Goal: Task Accomplishment & Management: Use online tool/utility

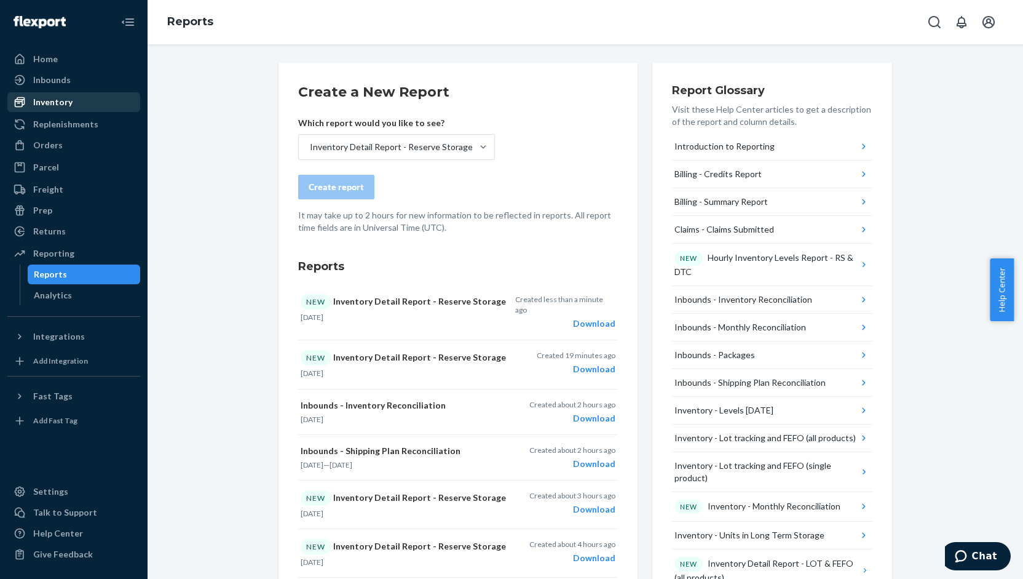
click at [100, 95] on div "Inventory" at bounding box center [74, 101] width 130 height 17
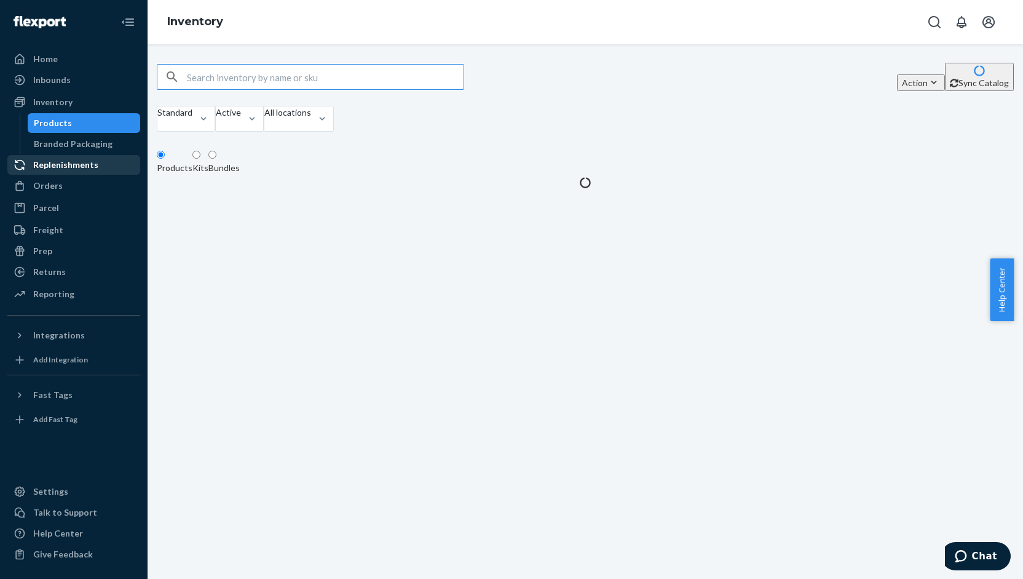
click at [56, 164] on div "Replenishments" at bounding box center [65, 165] width 65 height 12
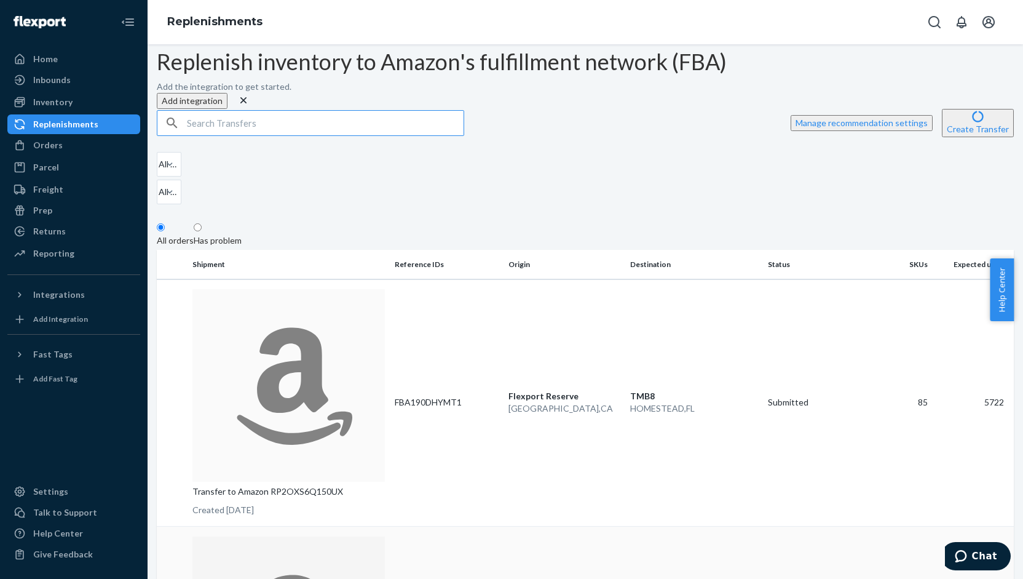
scroll to position [82, 0]
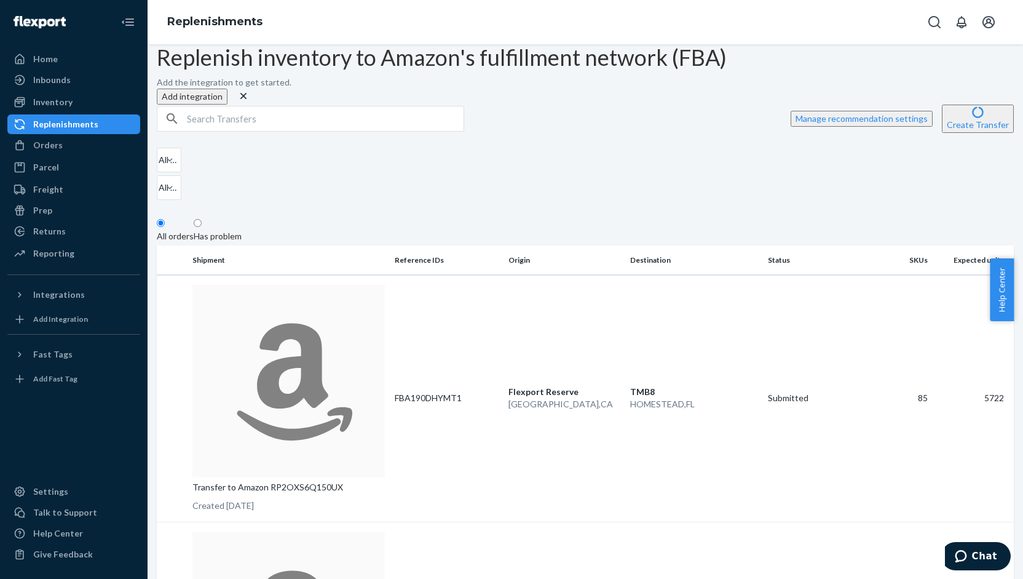
click at [714, 105] on button "Delete Transfer" at bounding box center [745, 119] width 71 height 28
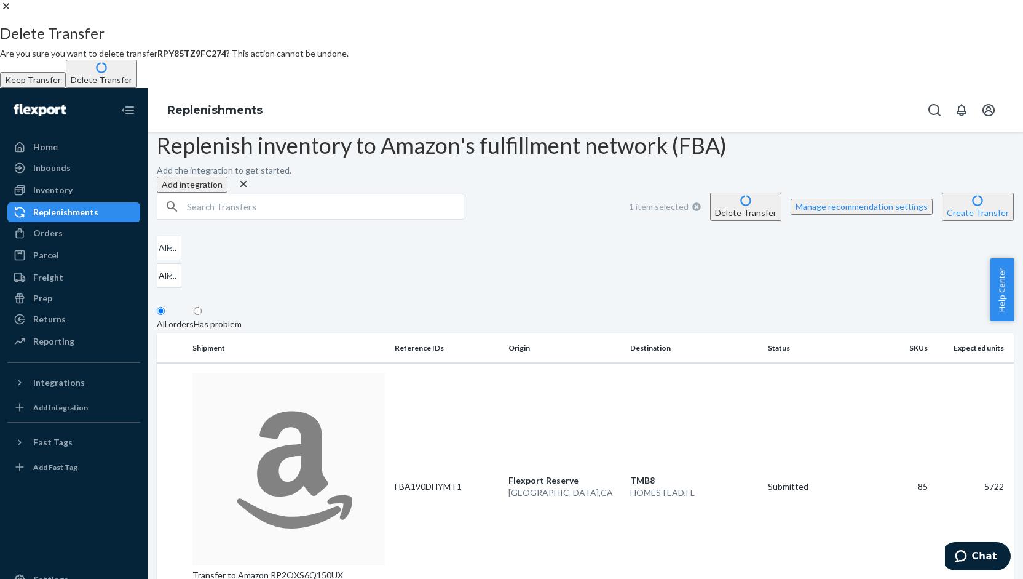
click at [137, 88] on button "Delete Transfer" at bounding box center [101, 74] width 71 height 28
checkbox input "false"
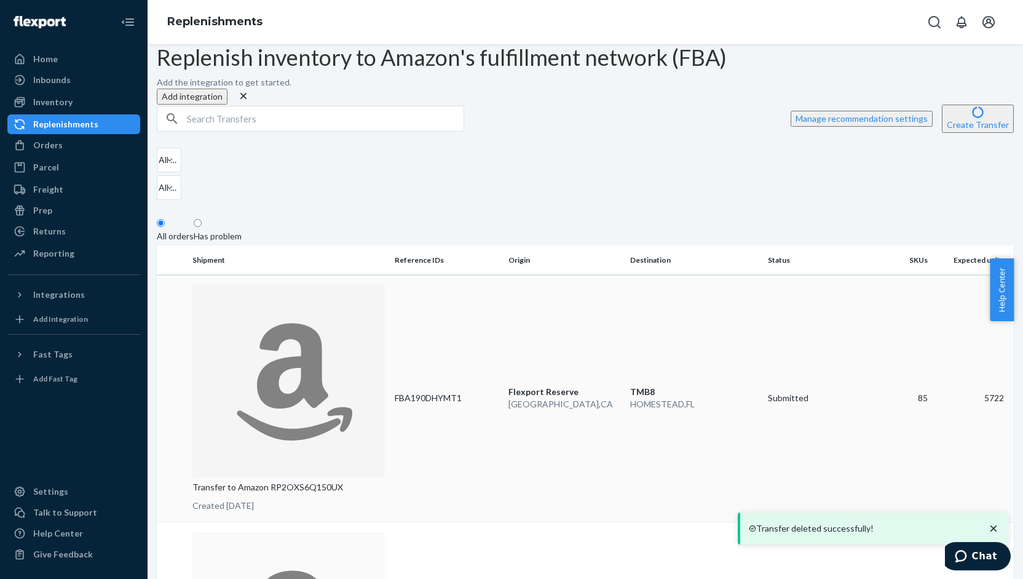
scroll to position [0, 0]
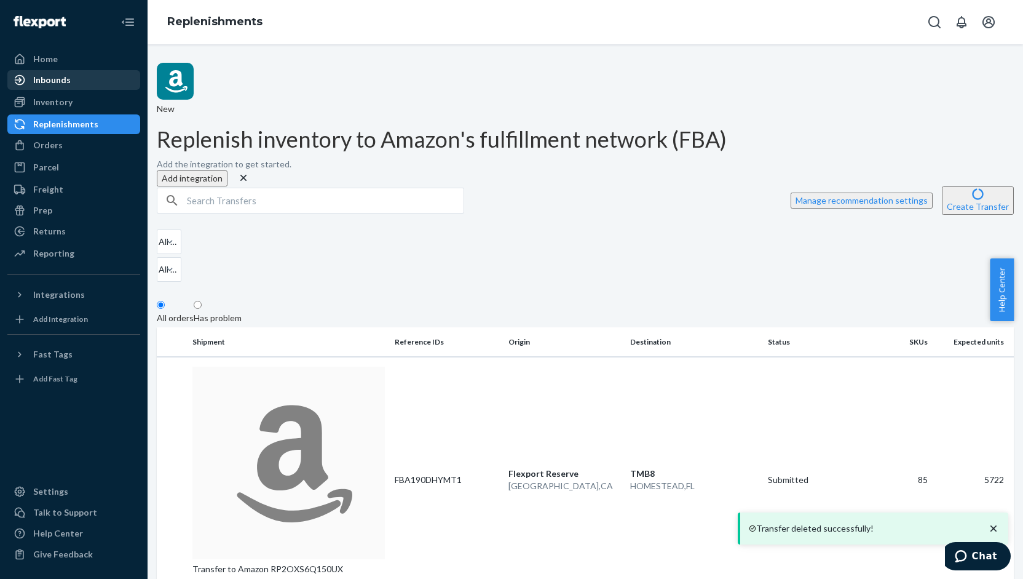
click at [60, 82] on div "Inbounds" at bounding box center [52, 80] width 38 height 12
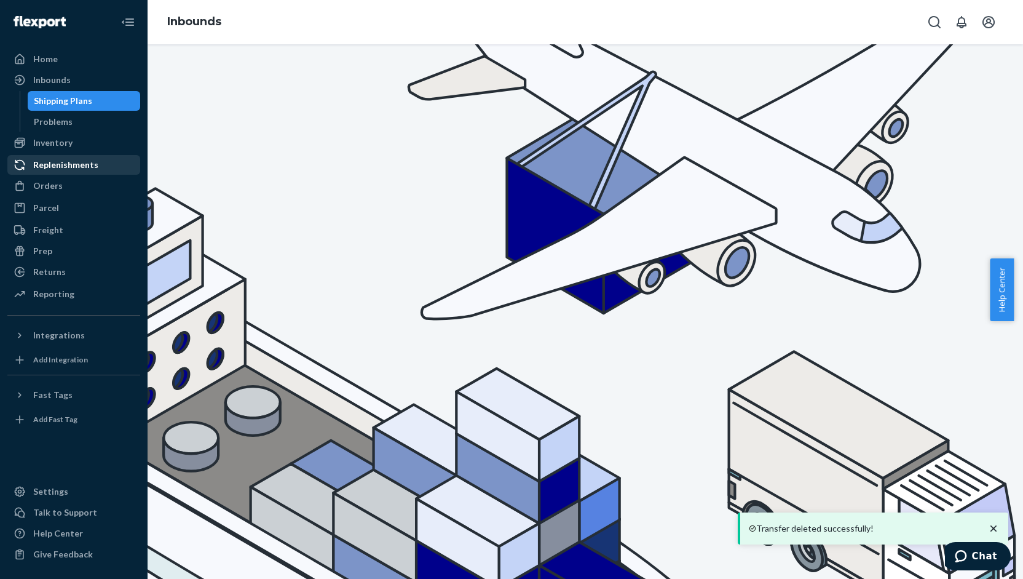
click at [54, 160] on div "Replenishments" at bounding box center [65, 165] width 65 height 12
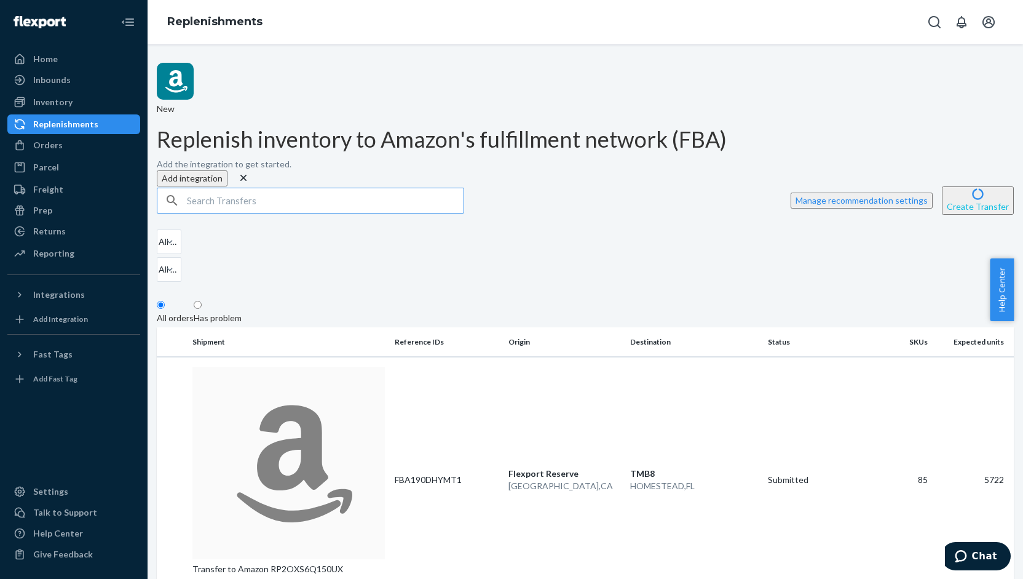
click at [974, 186] on button "Create Transfer" at bounding box center [978, 200] width 72 height 28
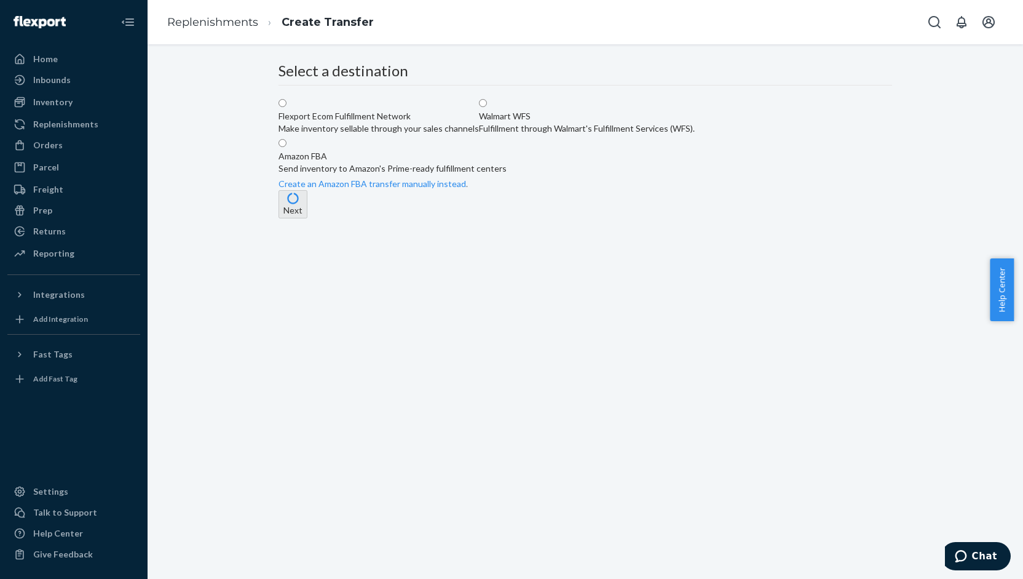
click at [479, 135] on div "Make inventory sellable through your sales channels" at bounding box center [379, 128] width 200 height 12
click at [286, 107] on input "Flexport Ecom Fulfillment Network Make inventory sellable through your sales ch…" at bounding box center [283, 103] width 8 height 8
radio input "true"
click at [307, 218] on button "Next" at bounding box center [293, 204] width 29 height 28
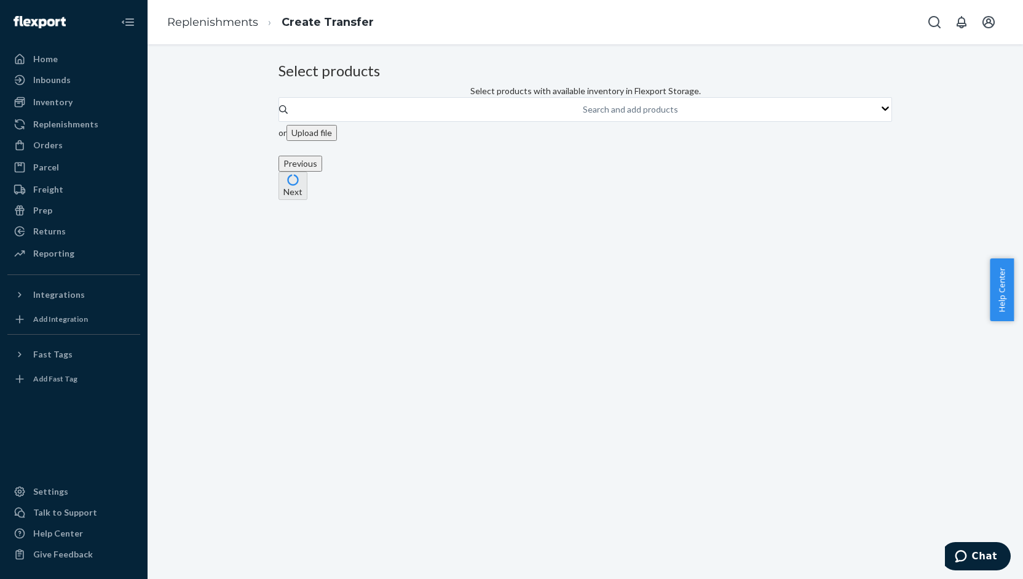
click at [337, 141] on button "Upload file" at bounding box center [311, 133] width 50 height 16
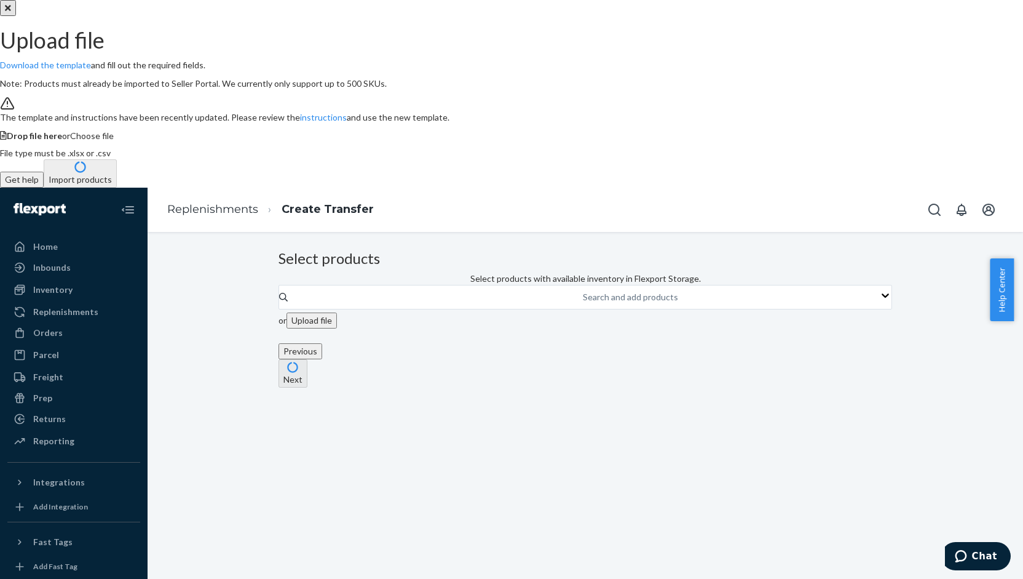
click at [501, 142] on div "Drop file here or Choose file" at bounding box center [511, 136] width 1023 height 12
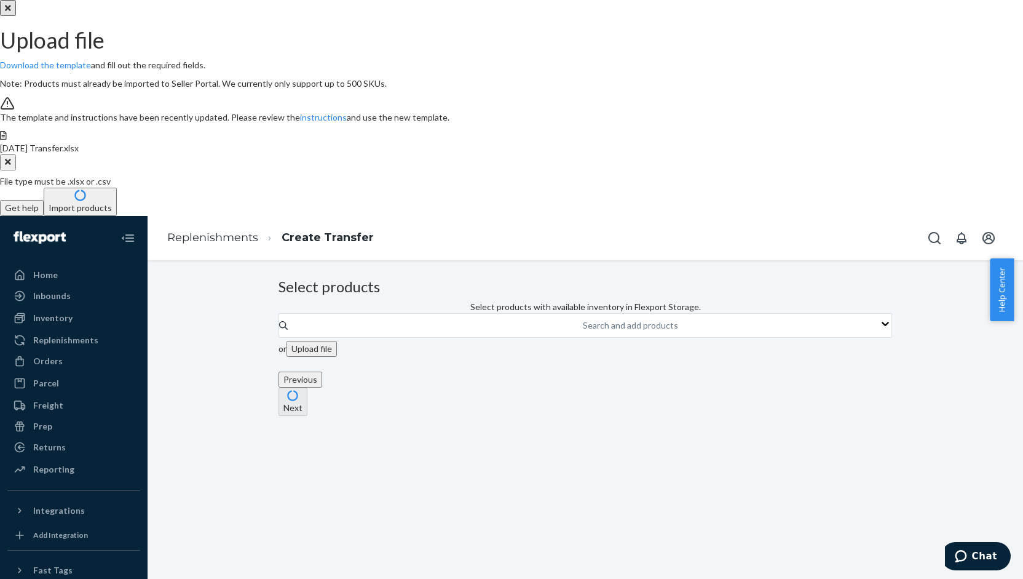
click at [117, 216] on button "Import products" at bounding box center [80, 202] width 73 height 28
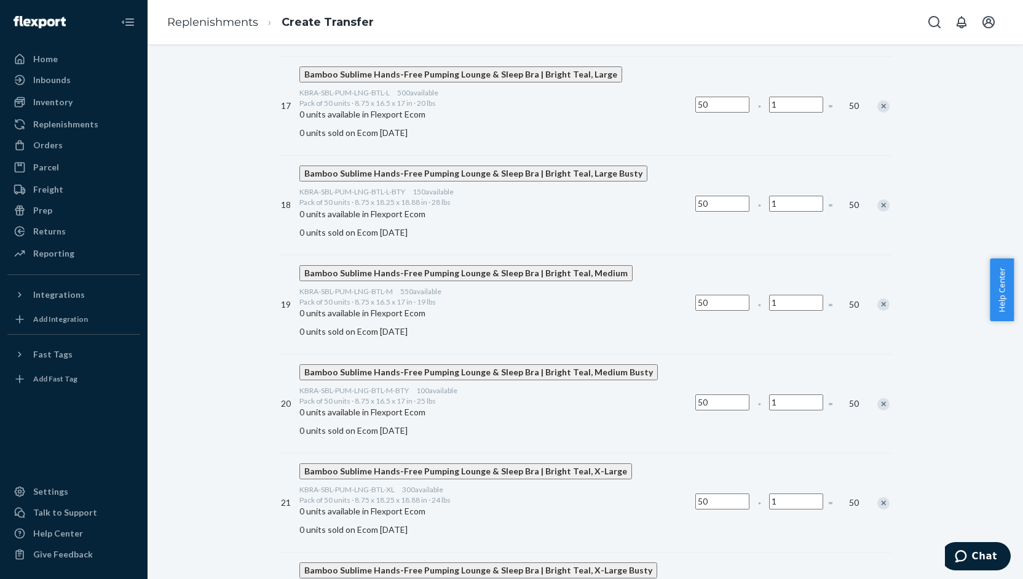
scroll to position [2156, 0]
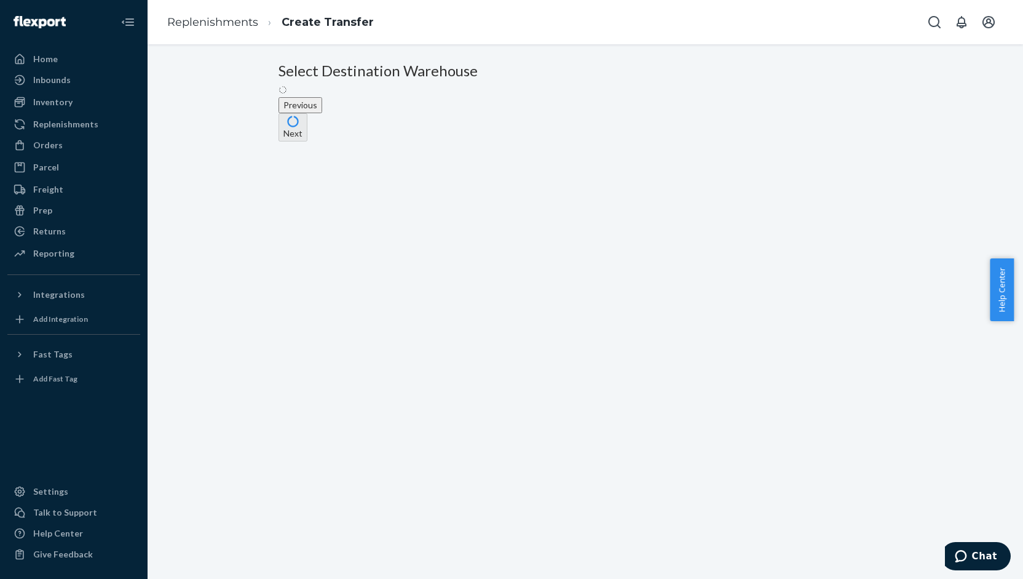
scroll to position [0, 0]
click at [397, 122] on div "LAX1 - [GEOGRAPHIC_DATA]" at bounding box center [338, 116] width 118 height 12
click at [286, 107] on input "LAX1 - [GEOGRAPHIC_DATA]" at bounding box center [283, 103] width 8 height 8
radio input "true"
click at [307, 170] on button "Next" at bounding box center [293, 155] width 29 height 28
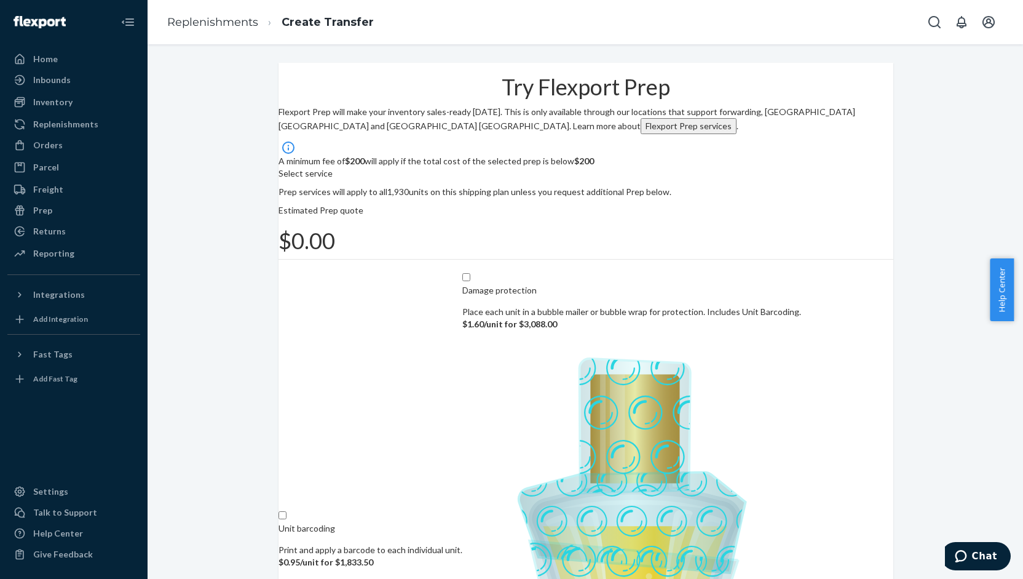
scroll to position [57, 0]
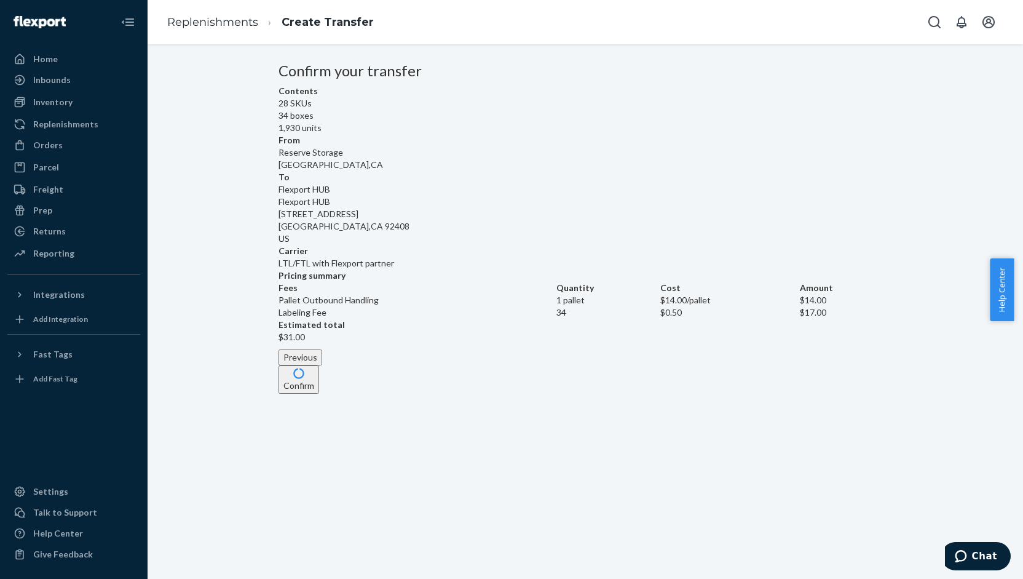
click at [319, 393] on button "Confirm" at bounding box center [299, 379] width 41 height 28
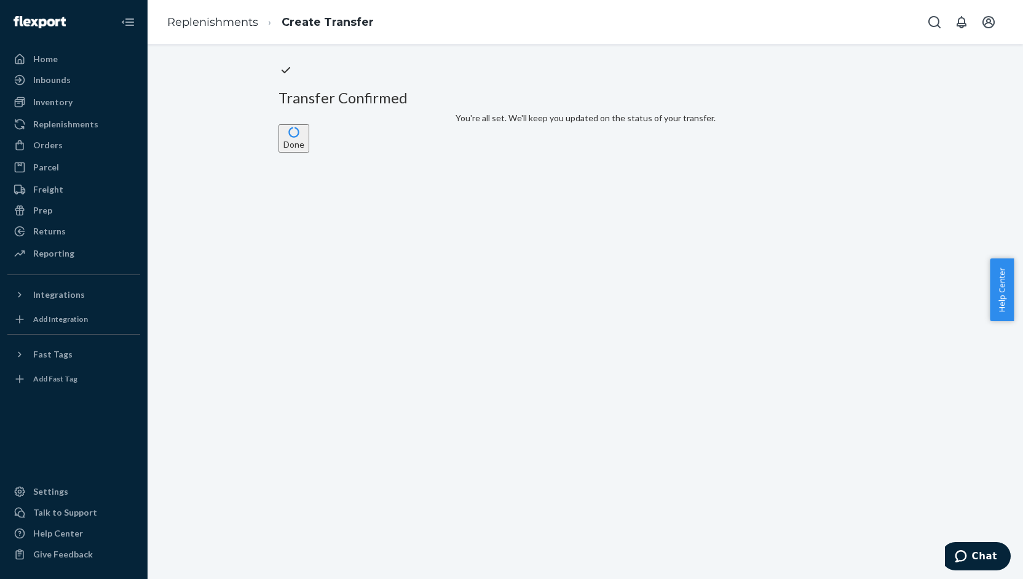
click at [309, 152] on button "Done" at bounding box center [294, 138] width 31 height 28
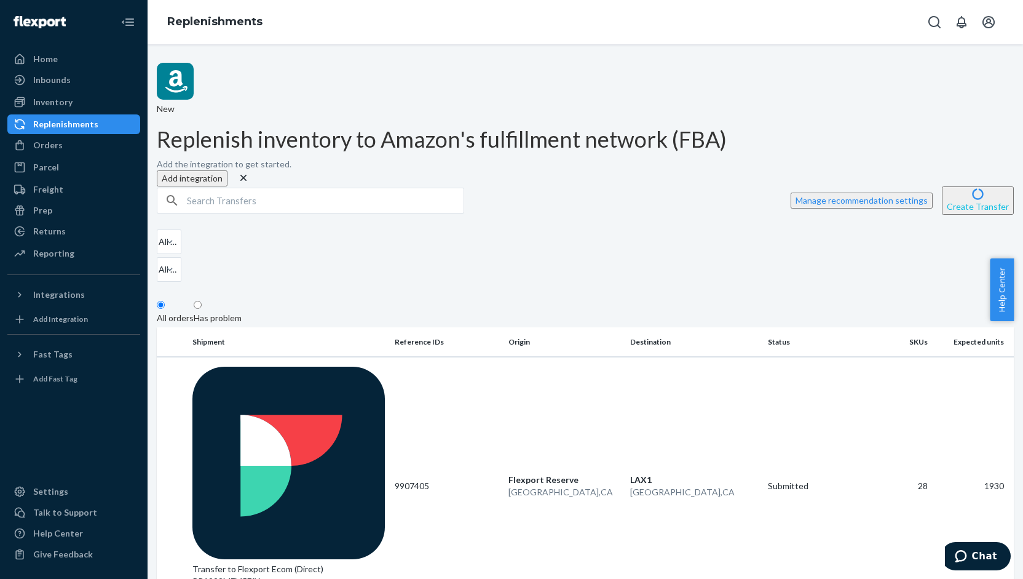
click at [965, 186] on button "Create Transfer" at bounding box center [978, 200] width 72 height 28
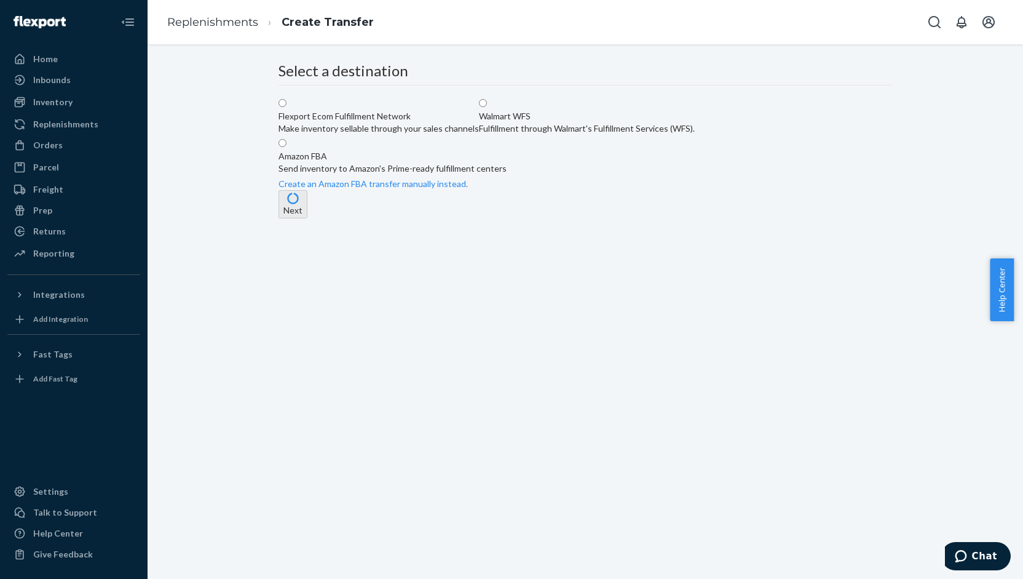
click at [479, 135] on div "Make inventory sellable through your sales channels" at bounding box center [379, 128] width 200 height 12
click at [286, 107] on input "Flexport Ecom Fulfillment Network Make inventory sellable through your sales ch…" at bounding box center [283, 103] width 8 height 8
radio input "true"
click at [307, 218] on button "Next" at bounding box center [293, 204] width 29 height 28
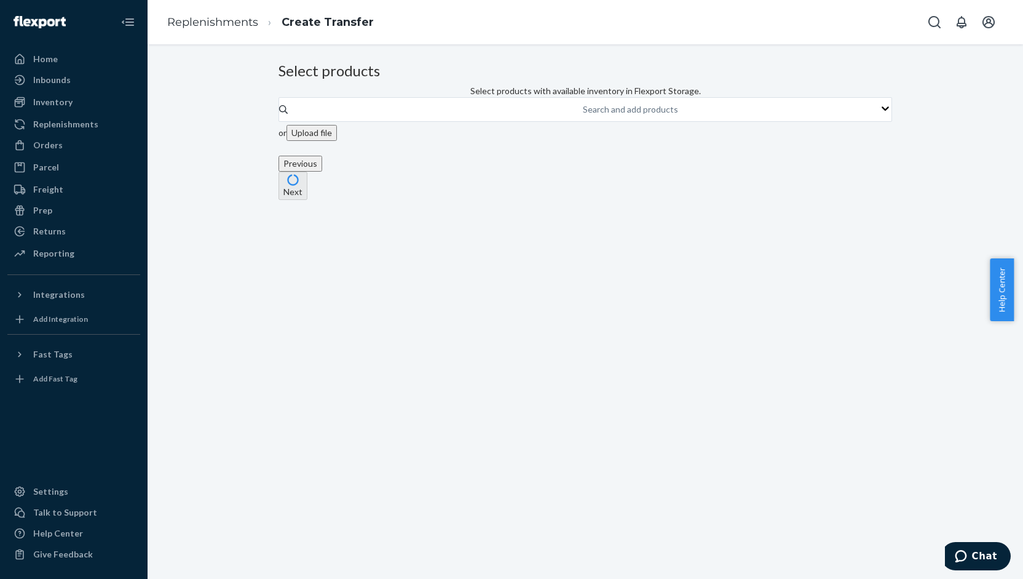
click at [337, 141] on button "Upload file" at bounding box center [311, 133] width 50 height 16
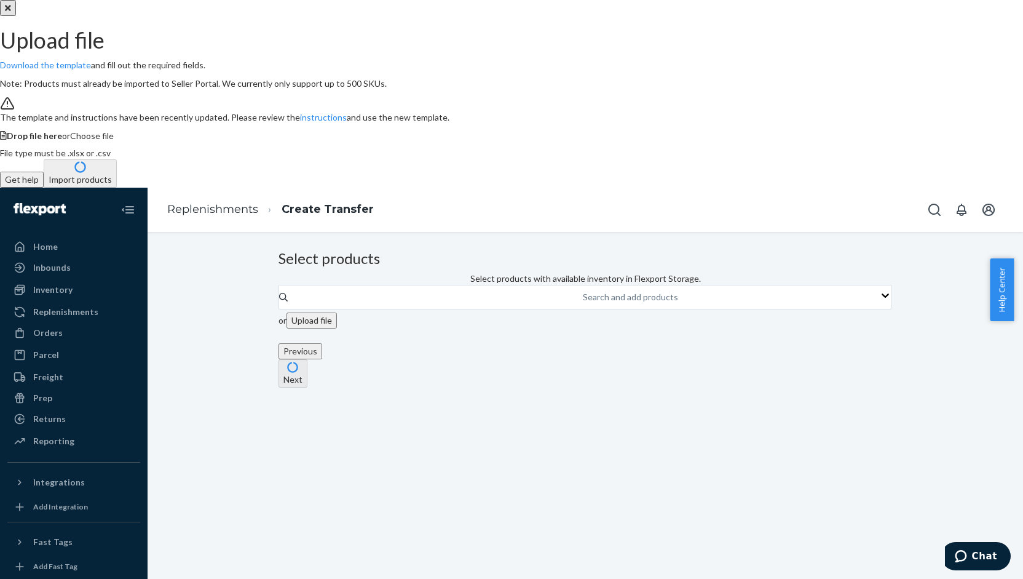
click at [114, 141] on span "Choose file" at bounding box center [92, 135] width 44 height 10
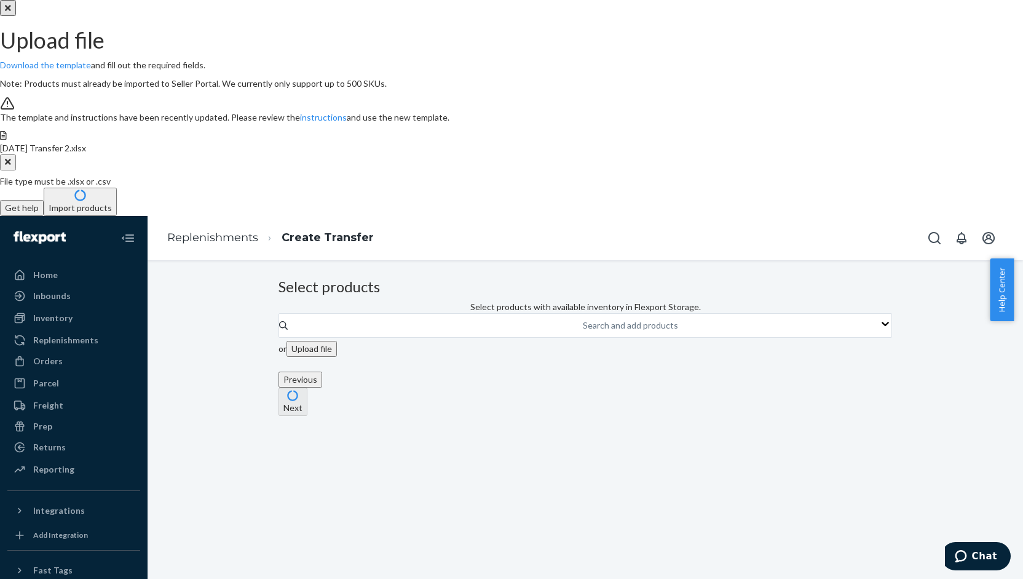
click at [117, 216] on button "Import products" at bounding box center [80, 202] width 73 height 28
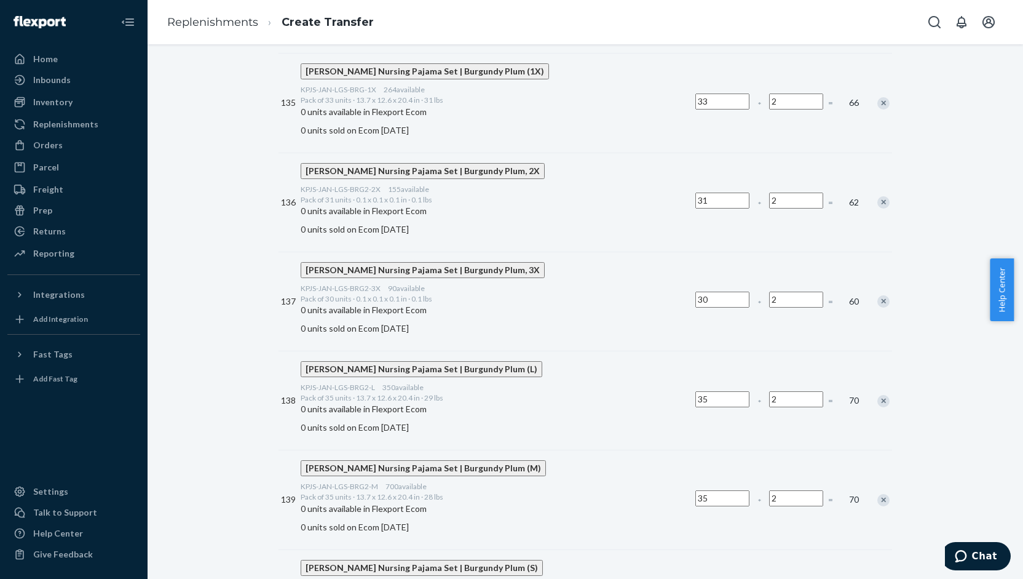
scroll to position [13593, 0]
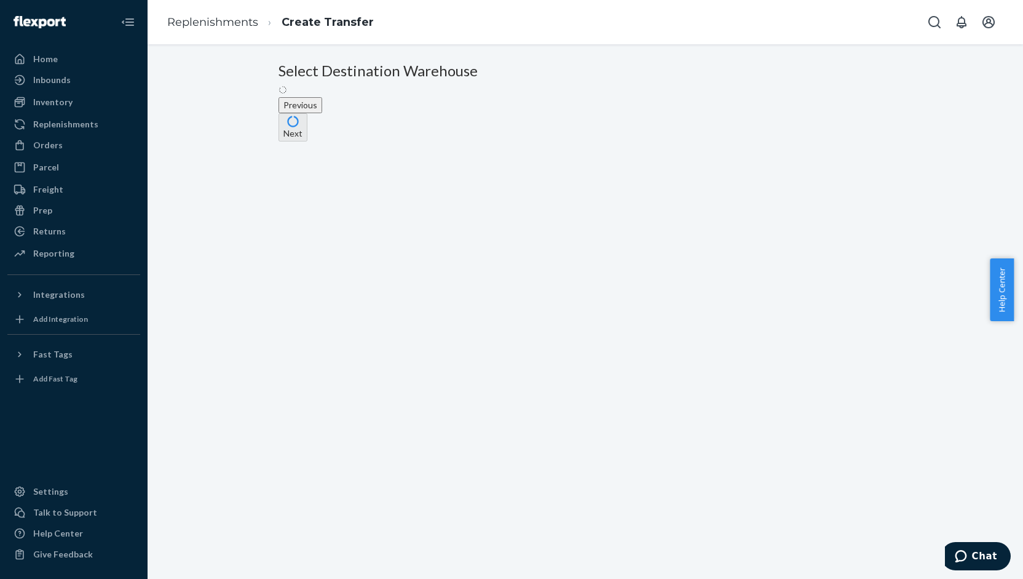
scroll to position [0, 0]
click at [397, 122] on div "LAX1 - [GEOGRAPHIC_DATA]" at bounding box center [338, 116] width 118 height 12
click at [286, 107] on input "LAX1 - [GEOGRAPHIC_DATA]" at bounding box center [283, 103] width 8 height 8
radio input "true"
click at [307, 170] on button "Next" at bounding box center [293, 155] width 29 height 28
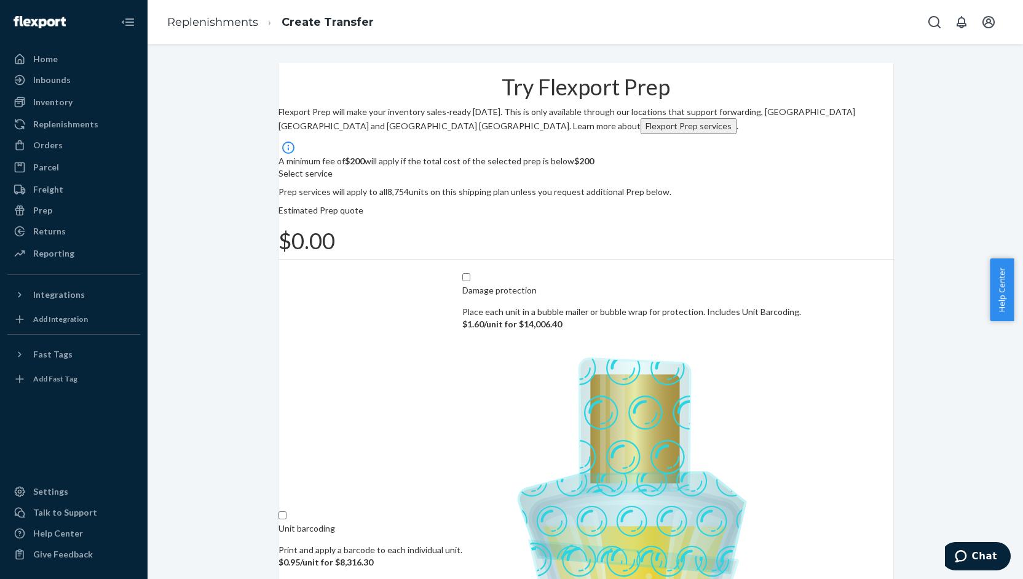
scroll to position [57, 0]
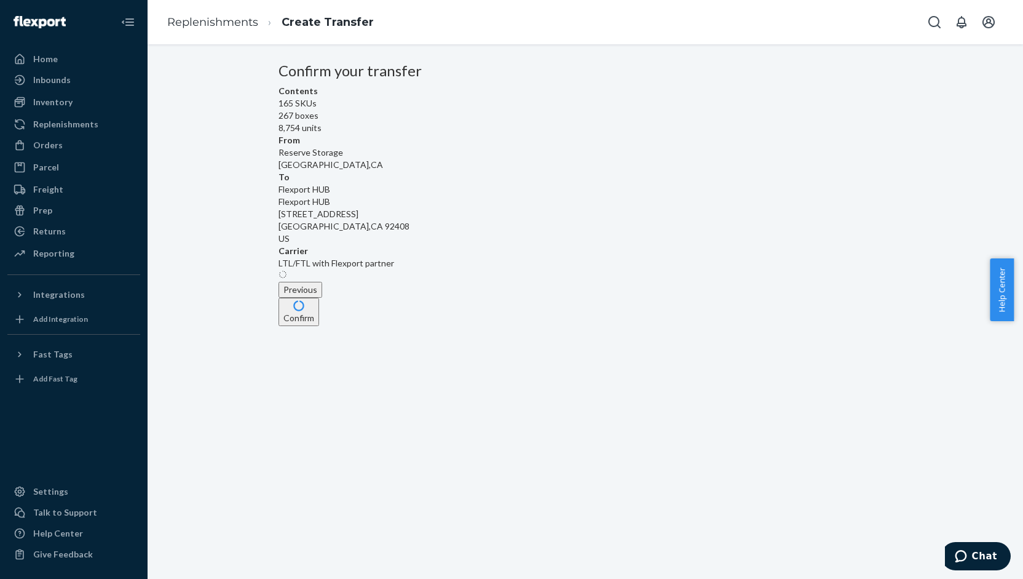
scroll to position [0, 0]
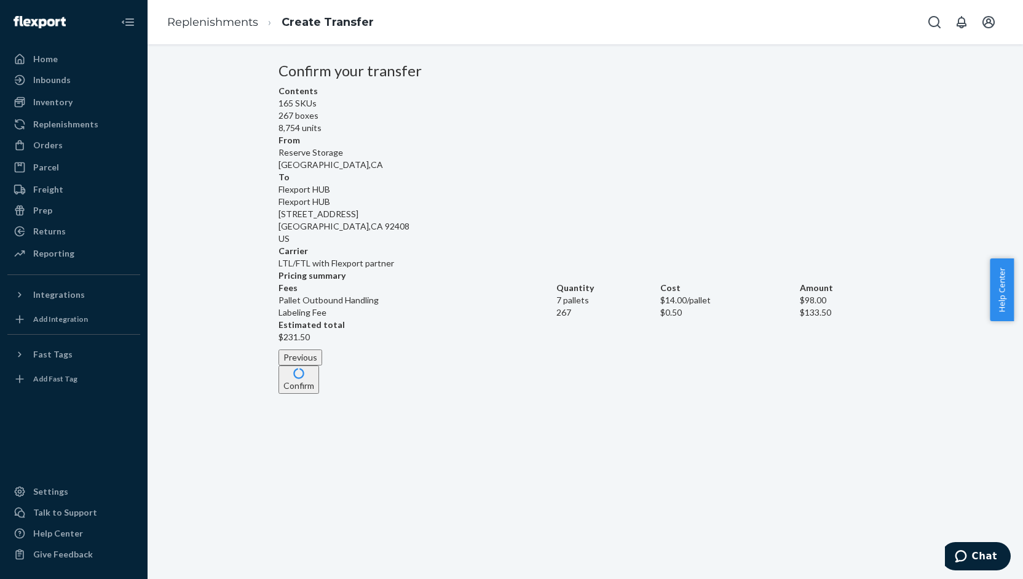
click at [319, 393] on button "Confirm" at bounding box center [299, 379] width 41 height 28
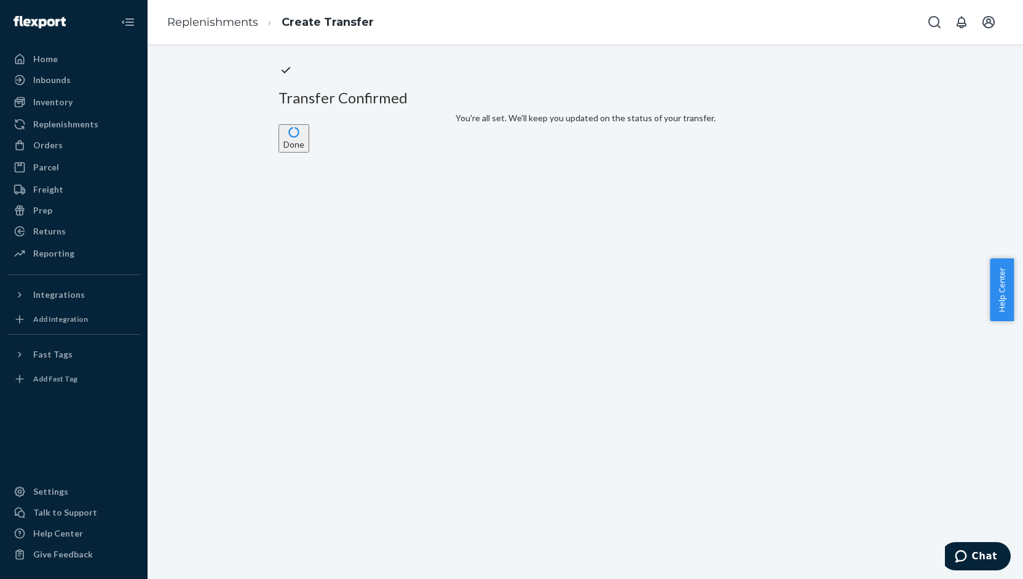
click at [309, 152] on button "Done" at bounding box center [294, 138] width 31 height 28
